Goal: Task Accomplishment & Management: Complete application form

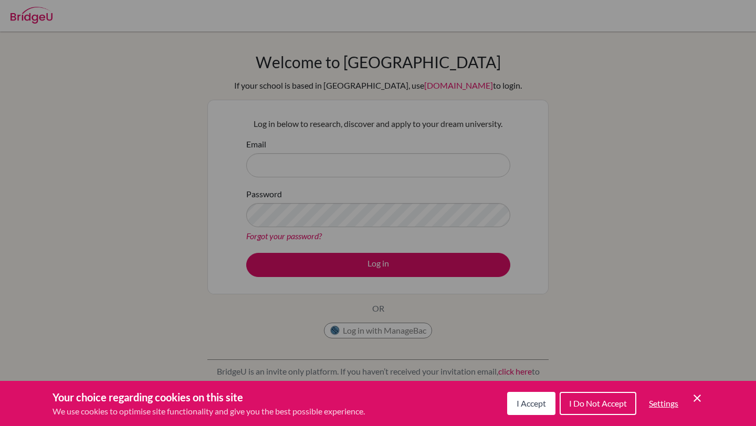
click at [531, 407] on span "I Accept" at bounding box center [531, 404] width 29 height 10
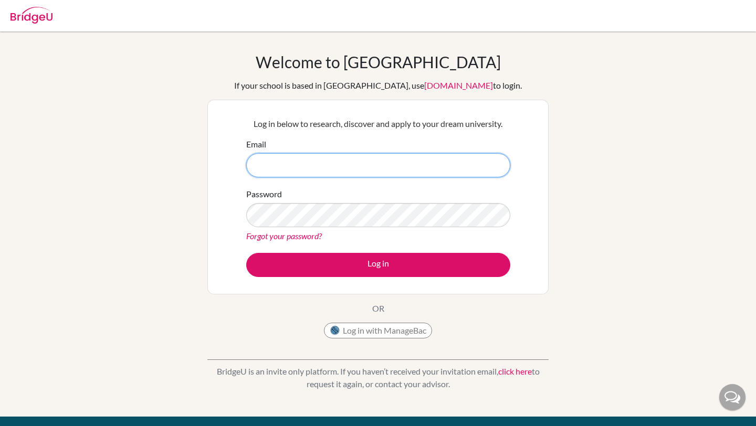
click at [359, 158] on input "Email" at bounding box center [378, 165] width 264 height 24
click at [350, 168] on input "diane.dacostsa" at bounding box center [378, 165] width 264 height 24
type input "diane.dacostsaseixas"
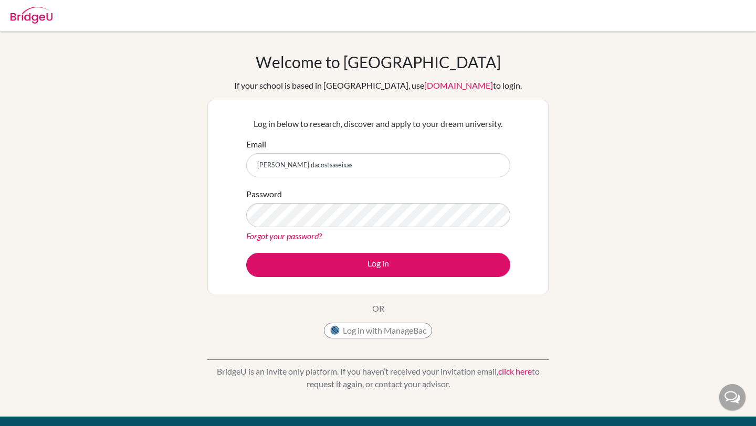
click at [24, 16] on img at bounding box center [32, 15] width 42 height 17
click at [405, 172] on input "Email" at bounding box center [378, 165] width 264 height 24
click at [357, 167] on input "diane.dacostaseixas" at bounding box center [378, 165] width 264 height 24
click at [388, 154] on input "diane.dacostaseixas@students" at bounding box center [378, 165] width 264 height 24
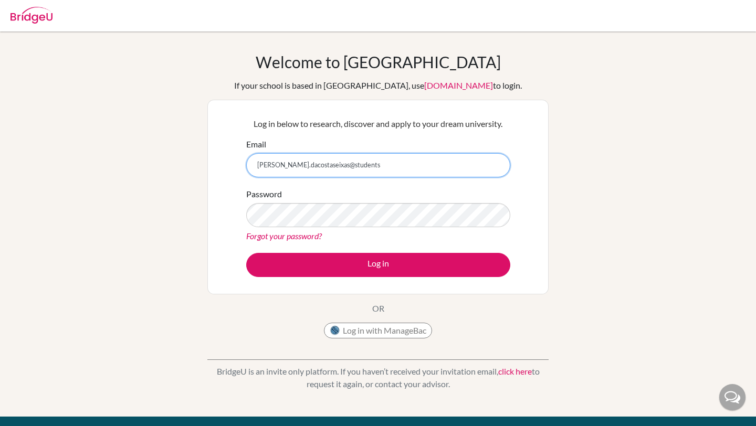
click at [379, 166] on input "diane.dacostaseixas@students" at bounding box center [378, 165] width 264 height 24
click at [410, 153] on input "diane.dacostaseixas@students.aoba" at bounding box center [378, 165] width 264 height 24
click at [405, 164] on input "diane.dacostaseixas@students.aoba" at bounding box center [378, 165] width 264 height 24
click at [433, 189] on div "Password Forgot your password?" at bounding box center [378, 215] width 264 height 55
click at [410, 165] on input "diane.dacostaseixas@students.aobajapan" at bounding box center [378, 165] width 264 height 24
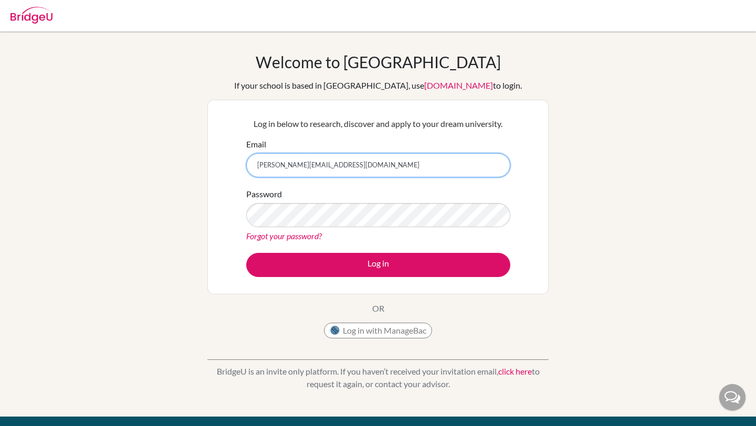
type input "[PERSON_NAME][EMAIL_ADDRESS][DOMAIN_NAME]"
click at [401, 248] on form "Email diane.dacostaseixas@students.aobajapan.jp Password Forgot your password? …" at bounding box center [378, 207] width 264 height 139
click at [389, 169] on input "[PERSON_NAME][EMAIL_ADDRESS][DOMAIN_NAME]" at bounding box center [378, 165] width 264 height 24
drag, startPoint x: 389, startPoint y: 169, endPoint x: 245, endPoint y: 166, distance: 143.9
click at [245, 166] on div "Log in below to research, discover and apply to your dream university. Email di…" at bounding box center [377, 197] width 277 height 173
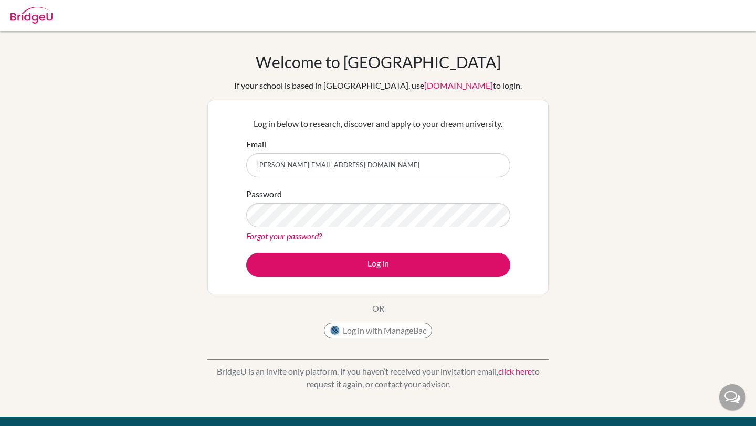
click at [288, 237] on link "Forgot your password?" at bounding box center [284, 236] width 76 height 10
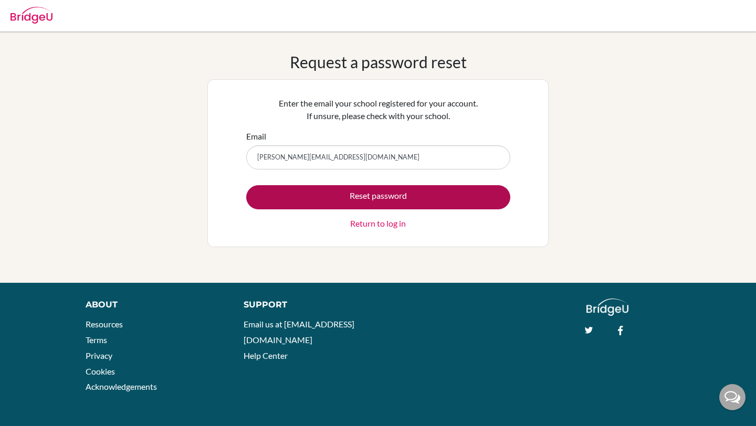
type input "diane.dacostaseixas@students.aobajapan.jp"
click at [362, 201] on button "Reset password" at bounding box center [378, 197] width 264 height 24
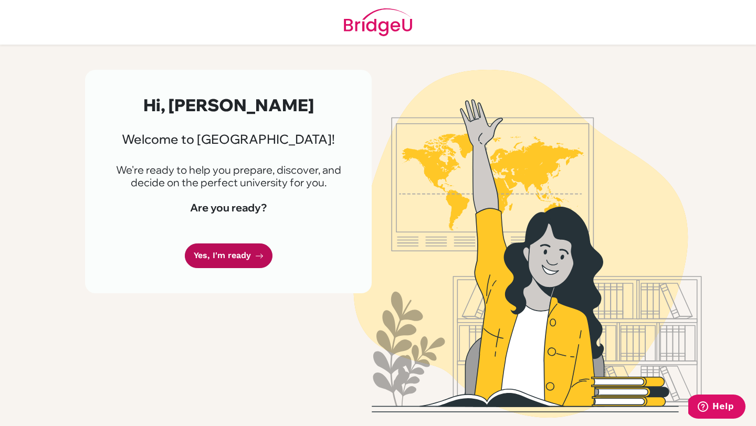
click at [232, 254] on link "Yes, I'm ready" at bounding box center [229, 256] width 88 height 25
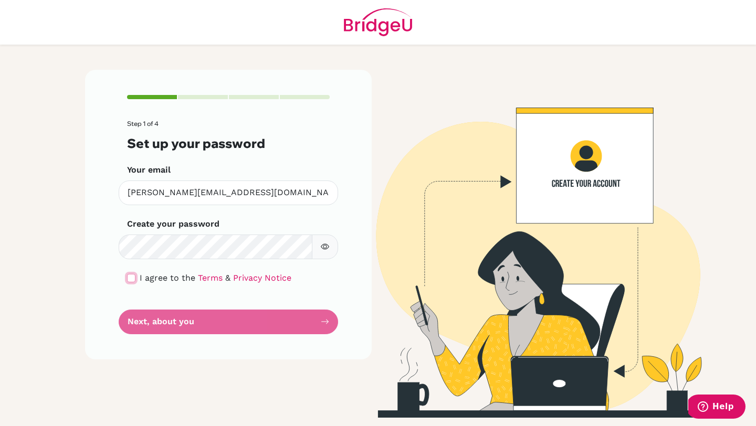
click at [133, 275] on input "checkbox" at bounding box center [131, 278] width 8 height 8
checkbox input "true"
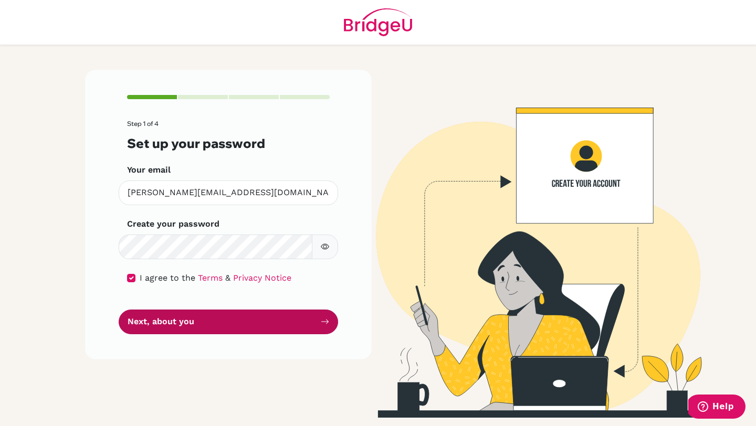
click at [151, 317] on button "Next, about you" at bounding box center [228, 322] width 219 height 25
